Goal: Task Accomplishment & Management: Manage account settings

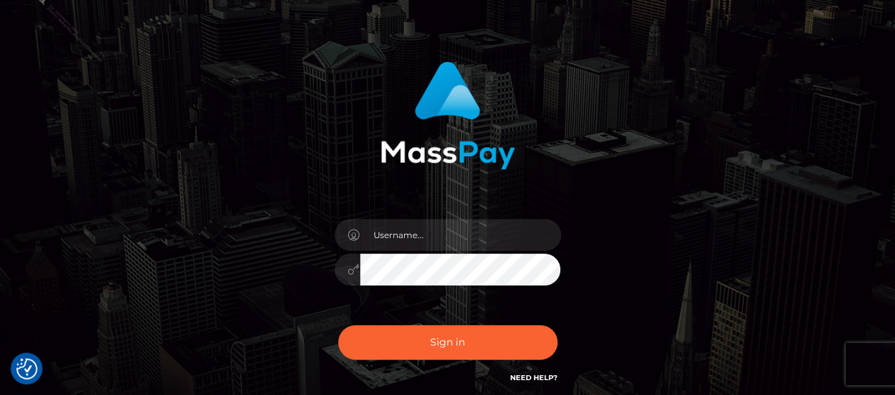
scroll to position [141, 0]
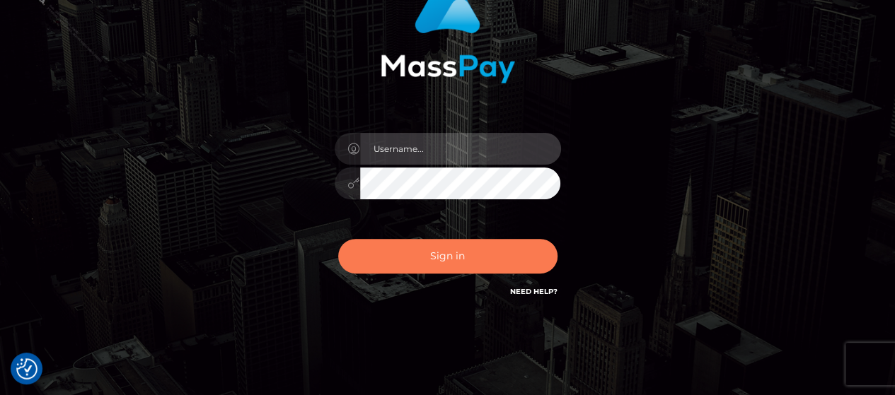
type input "Gabriel.Silversocial"
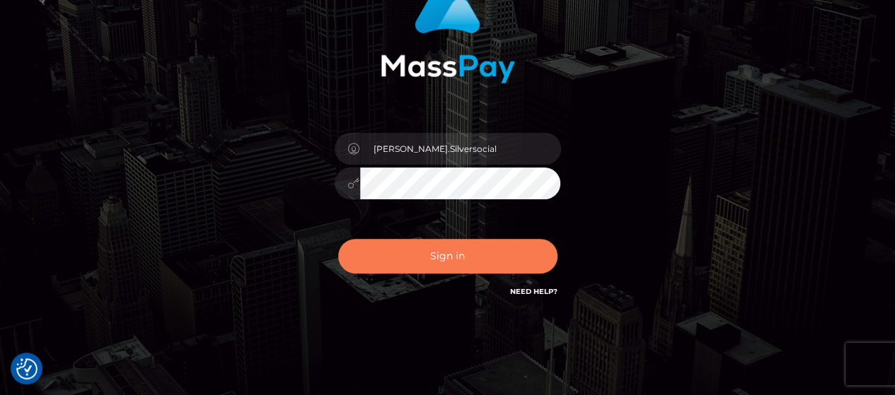
click at [457, 263] on button "Sign in" at bounding box center [447, 256] width 219 height 35
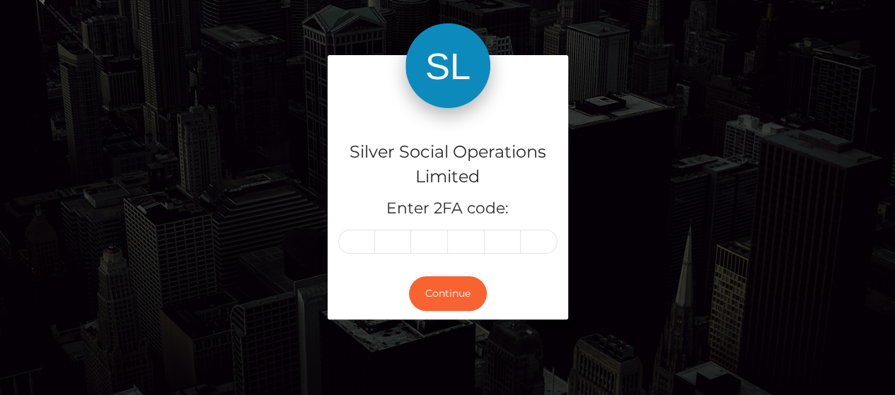
scroll to position [71, 0]
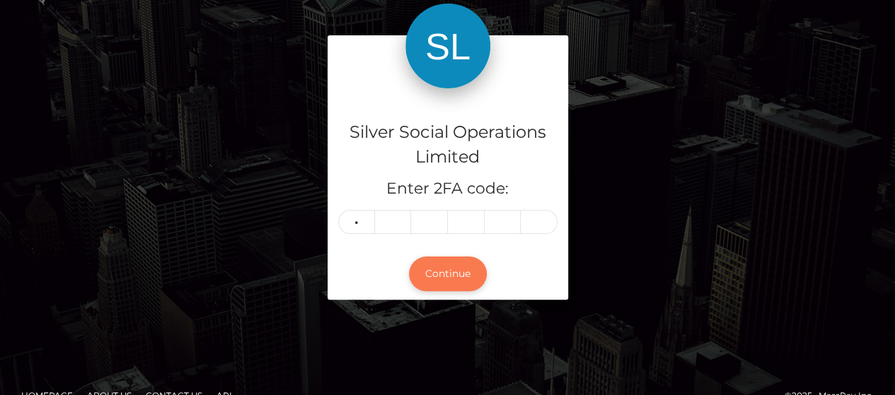
type input "6"
type input "8"
type input "0"
type input "2"
type input "1"
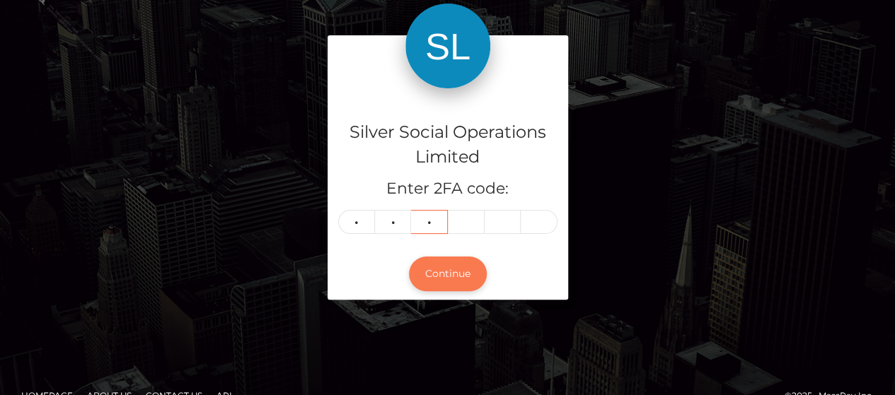
type input "8"
type input "4"
type input "0"
type input "5"
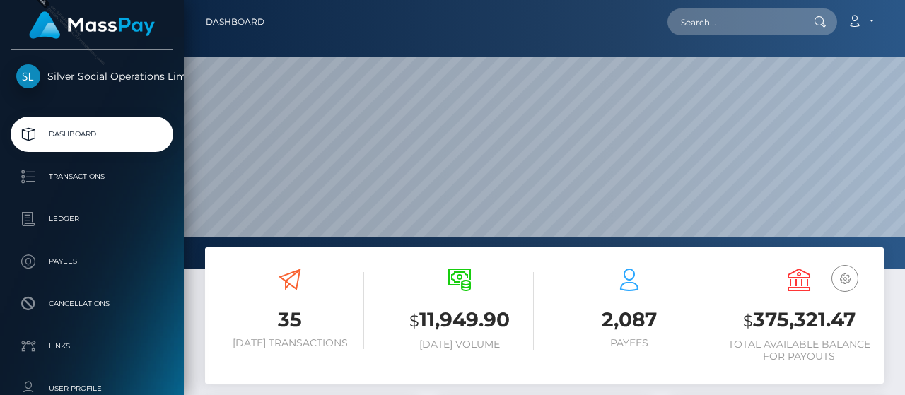
scroll to position [250, 212]
drag, startPoint x: 757, startPoint y: 321, endPoint x: 905, endPoint y: 353, distance: 151.2
click at [853, 325] on h3 "$ 375,321.47" at bounding box center [799, 320] width 149 height 29
copy h3 "375,321.47"
